Goal: Book appointment/travel/reservation

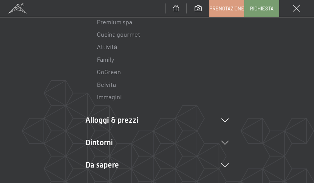
scroll to position [126, 0]
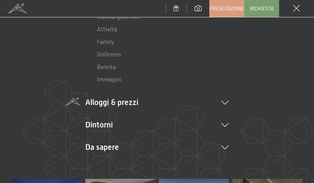
click at [225, 101] on icon at bounding box center [224, 103] width 7 height 4
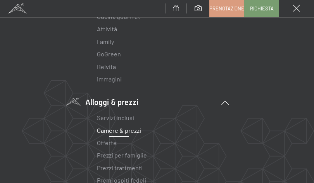
click at [109, 131] on link "Camere & prezzi" at bounding box center [119, 130] width 44 height 7
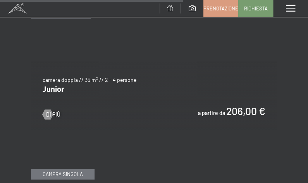
scroll to position [1861, 0]
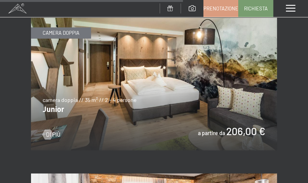
drag, startPoint x: 310, startPoint y: 9, endPoint x: 303, endPoint y: 105, distance: 95.5
click at [58, 131] on span "Di più" at bounding box center [61, 135] width 14 height 8
